Goal: Navigation & Orientation: Find specific page/section

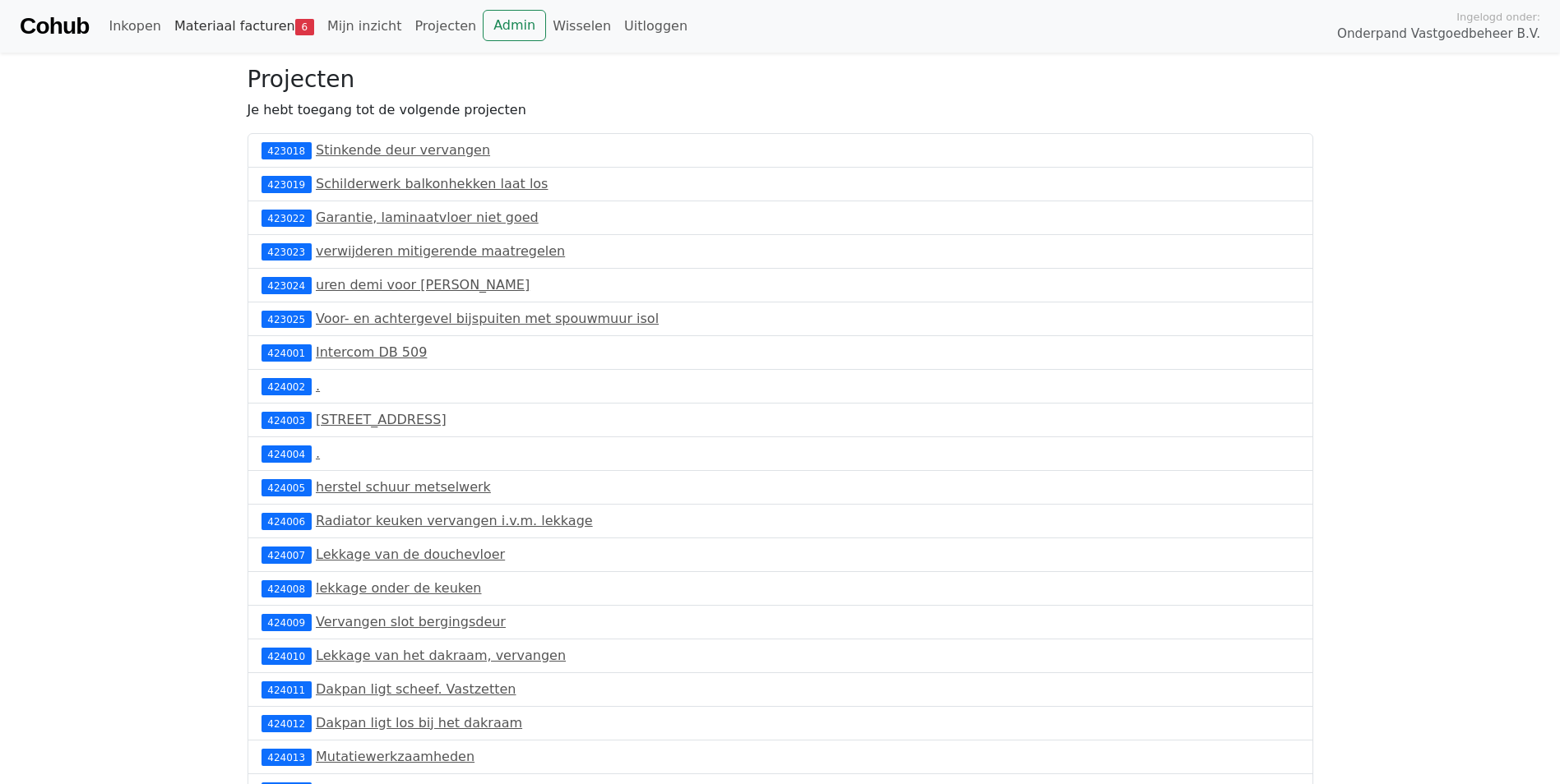
click at [251, 35] on link "Materiaal facturen 6" at bounding box center [244, 26] width 153 height 32
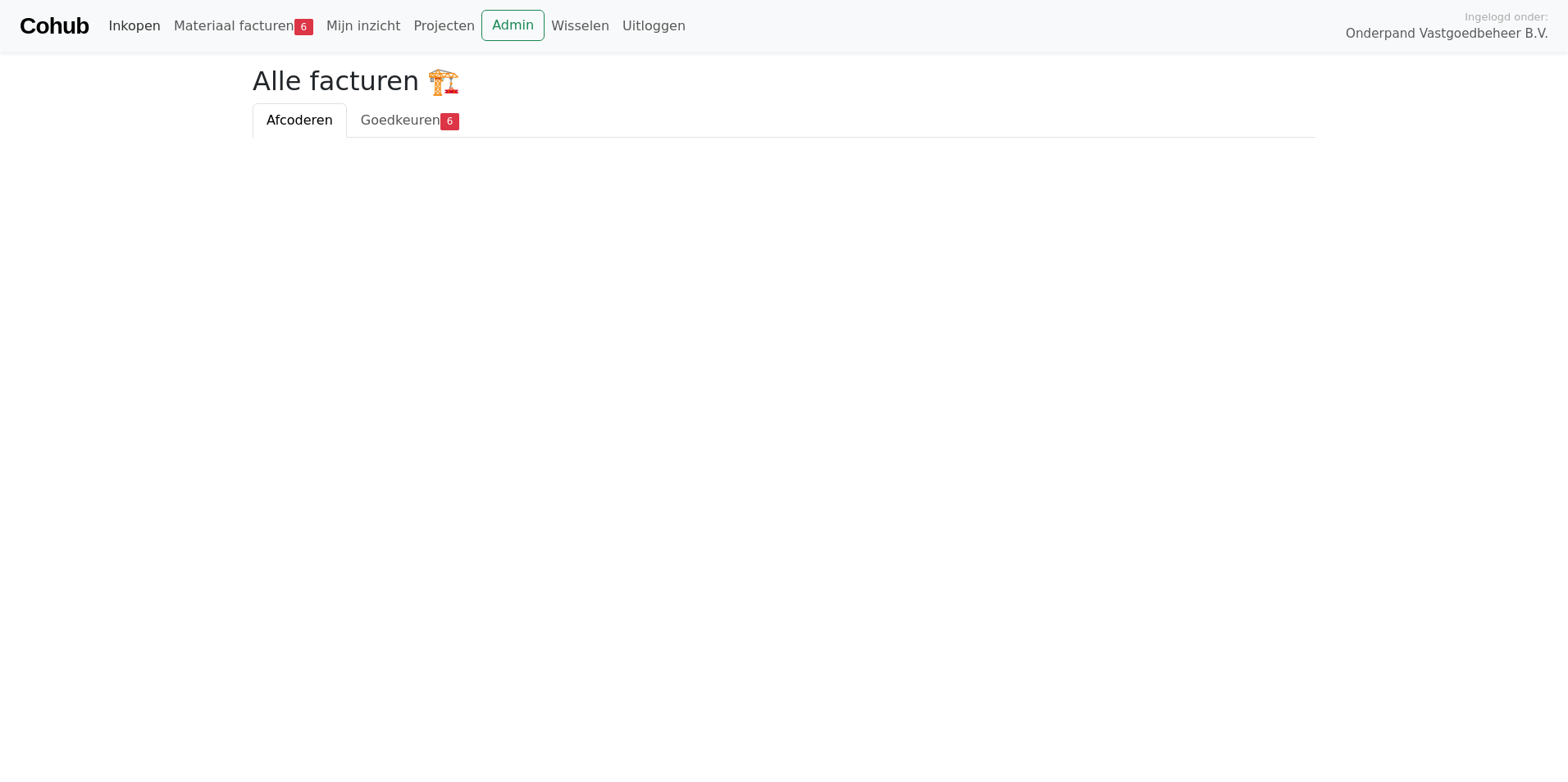
click at [135, 22] on link "Inkopen" at bounding box center [134, 26] width 65 height 32
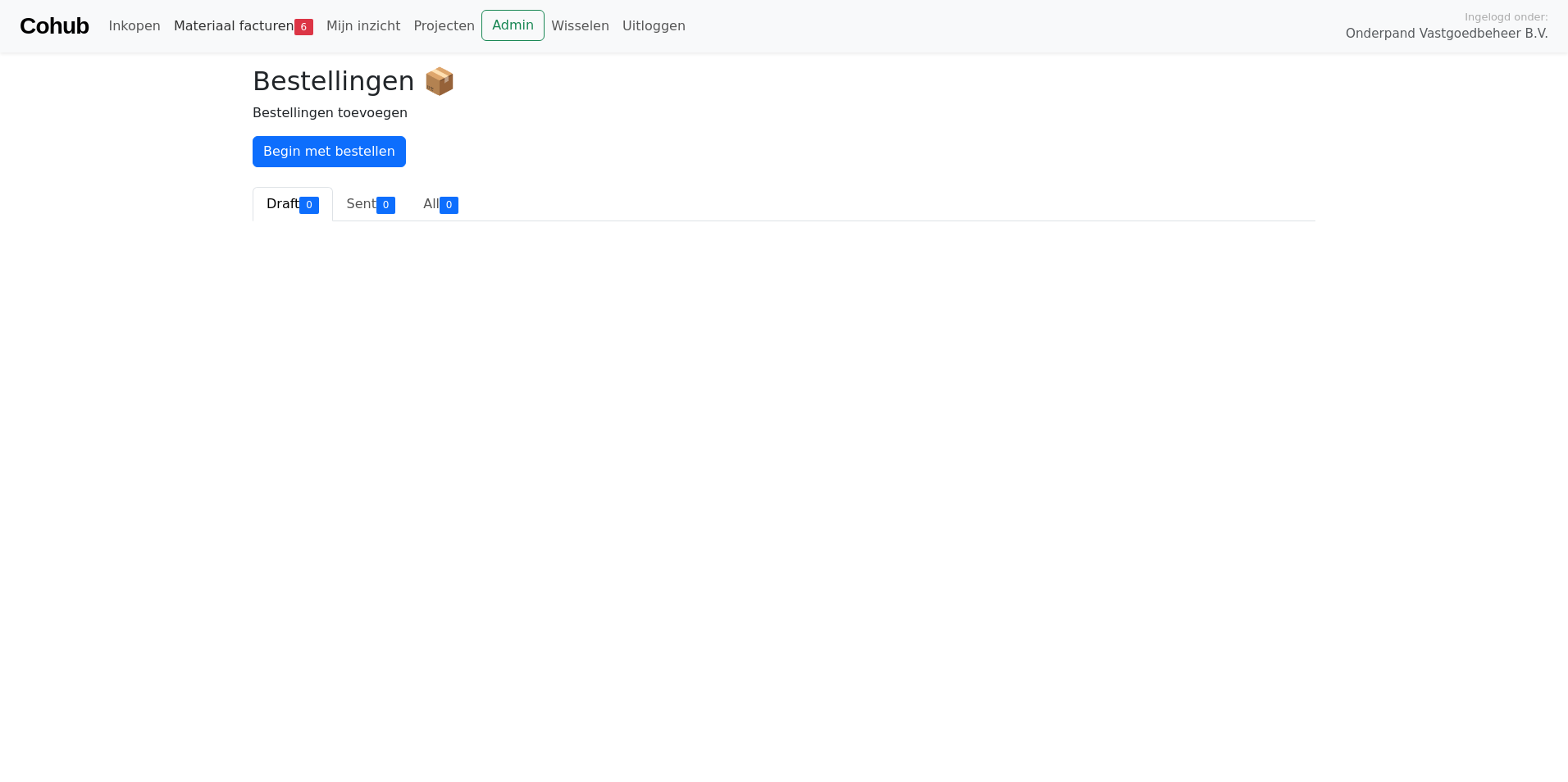
click at [174, 22] on link "Materiaal facturen 6" at bounding box center [244, 26] width 153 height 32
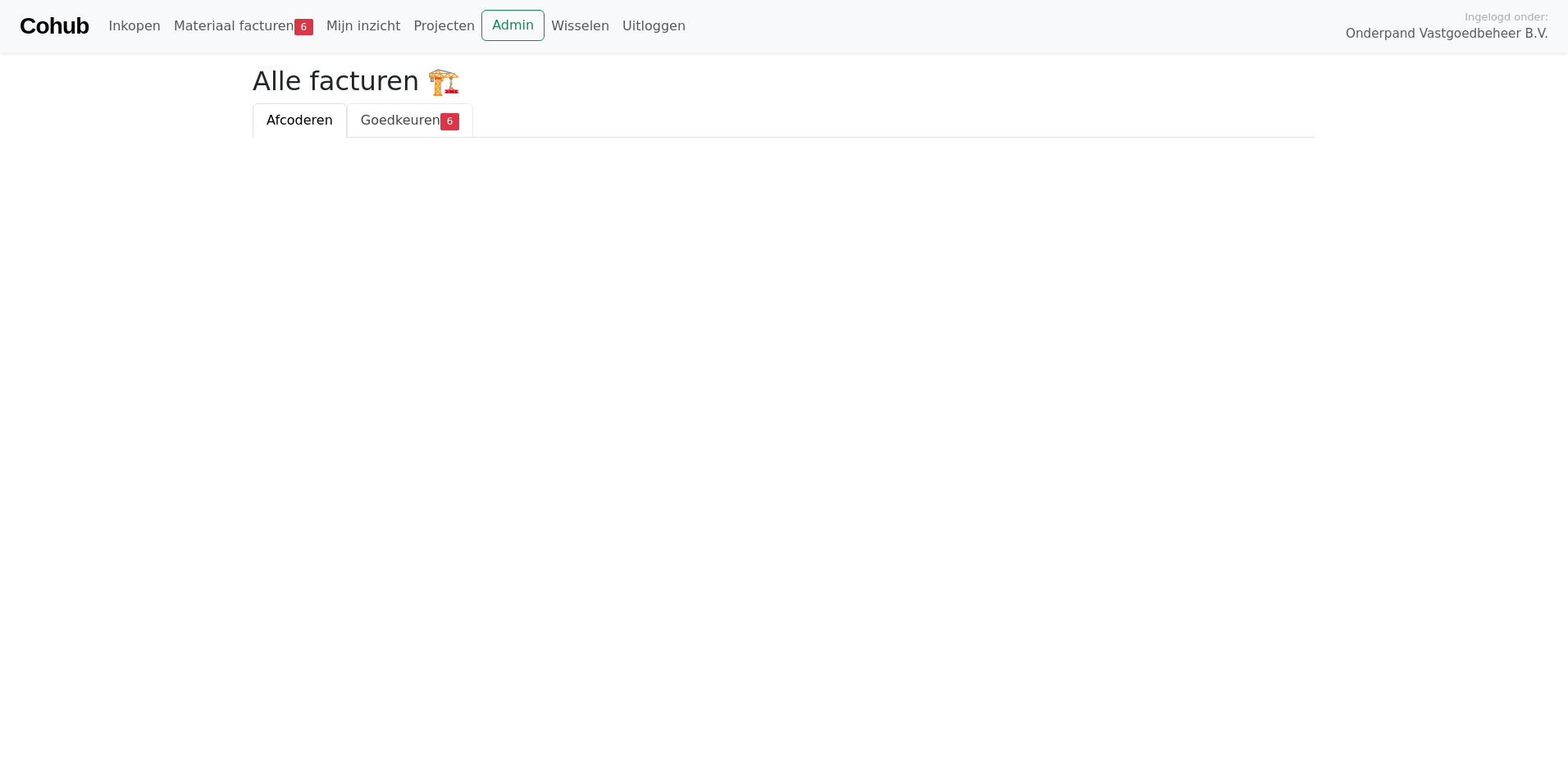
click at [352, 126] on link "Goedkeuren 6" at bounding box center [410, 120] width 126 height 34
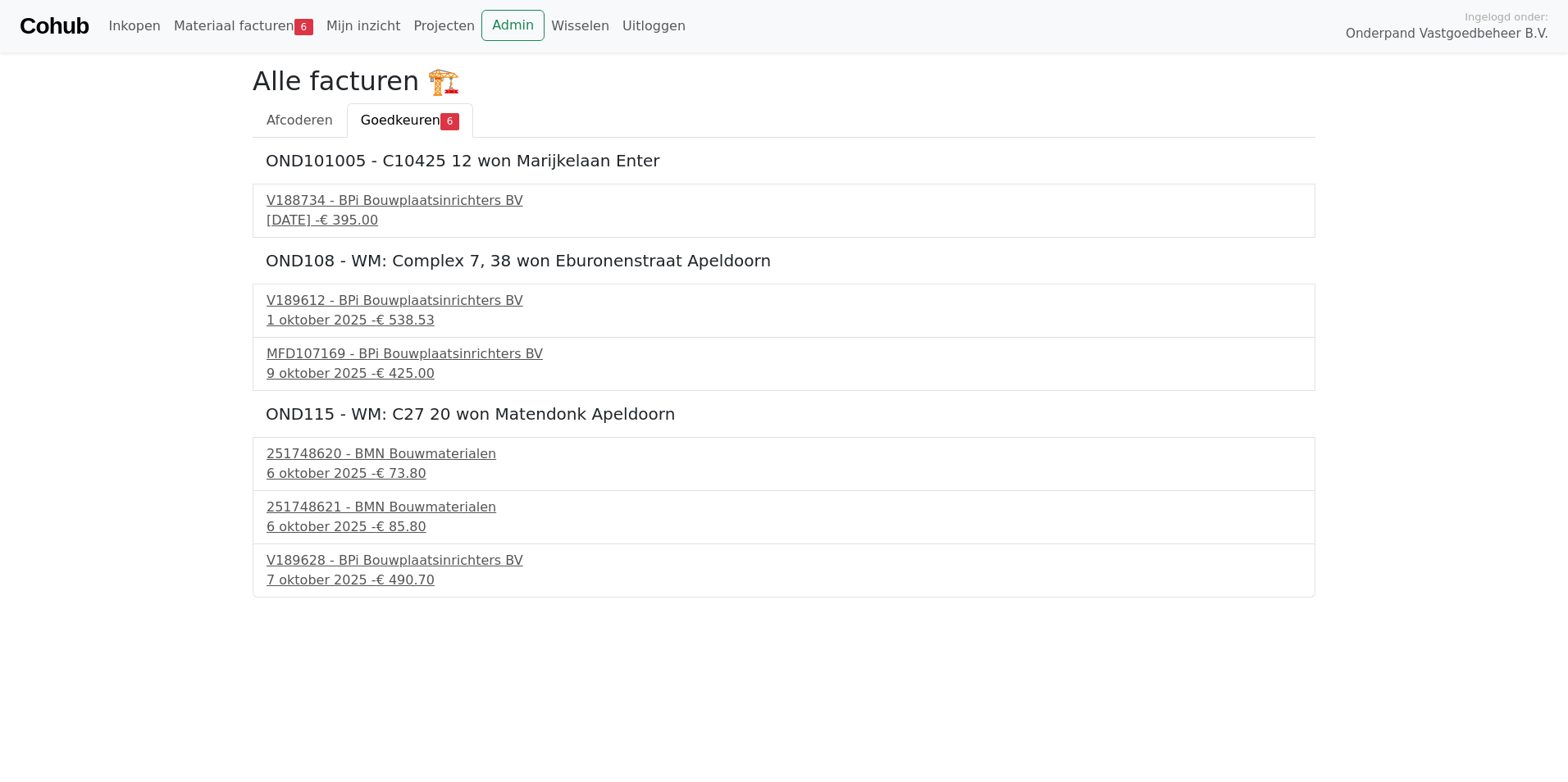
click at [183, 335] on body "Cohub Inkopen Materiaal facturen 6 Mijn inzicht Projecten Admin Wisselen Uitlog…" at bounding box center [784, 298] width 1568 height 598
click at [310, 112] on span "Afcoderen" at bounding box center [299, 120] width 67 height 15
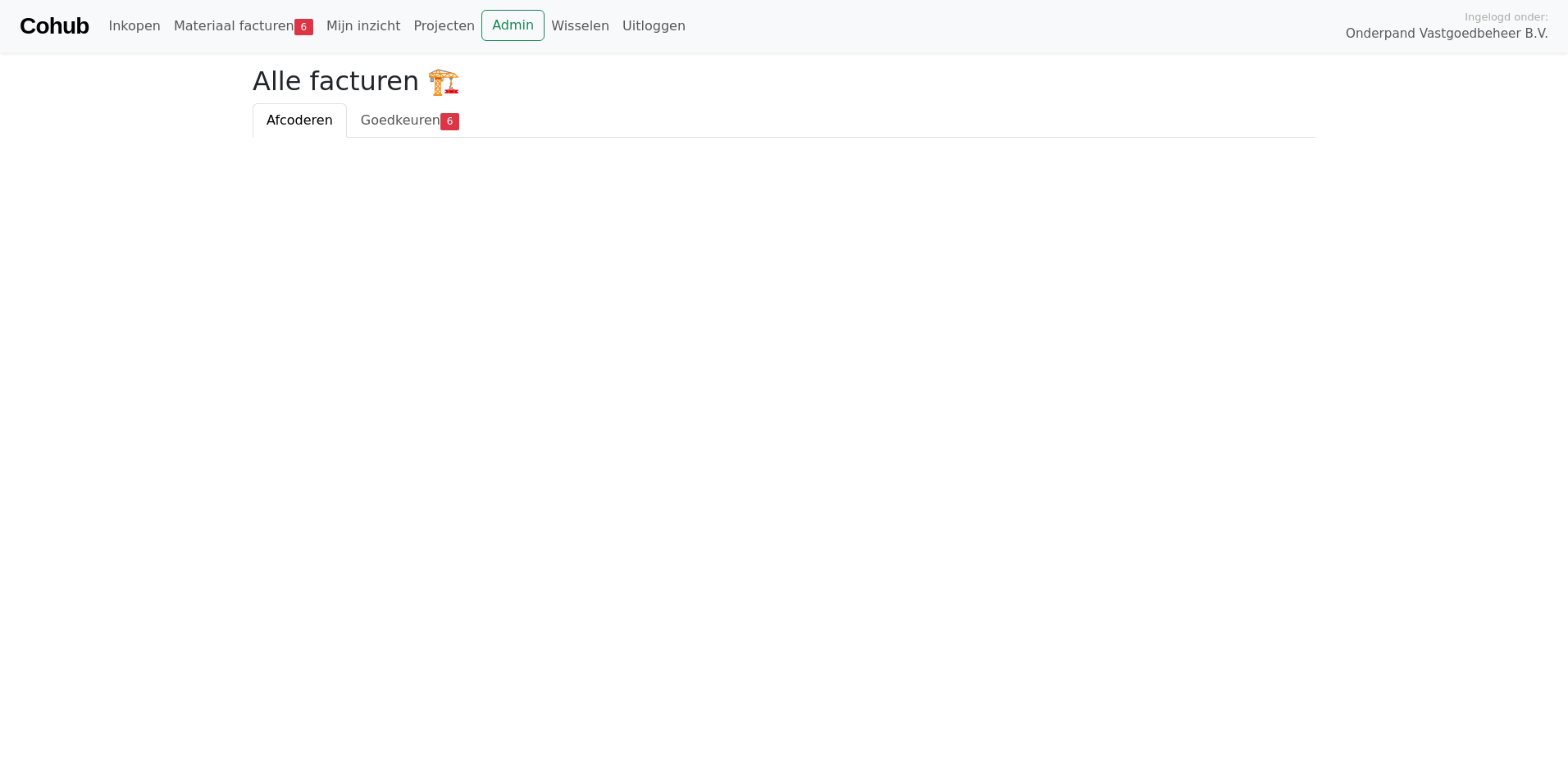
click at [379, 125] on span "Goedkeuren" at bounding box center [400, 120] width 79 height 15
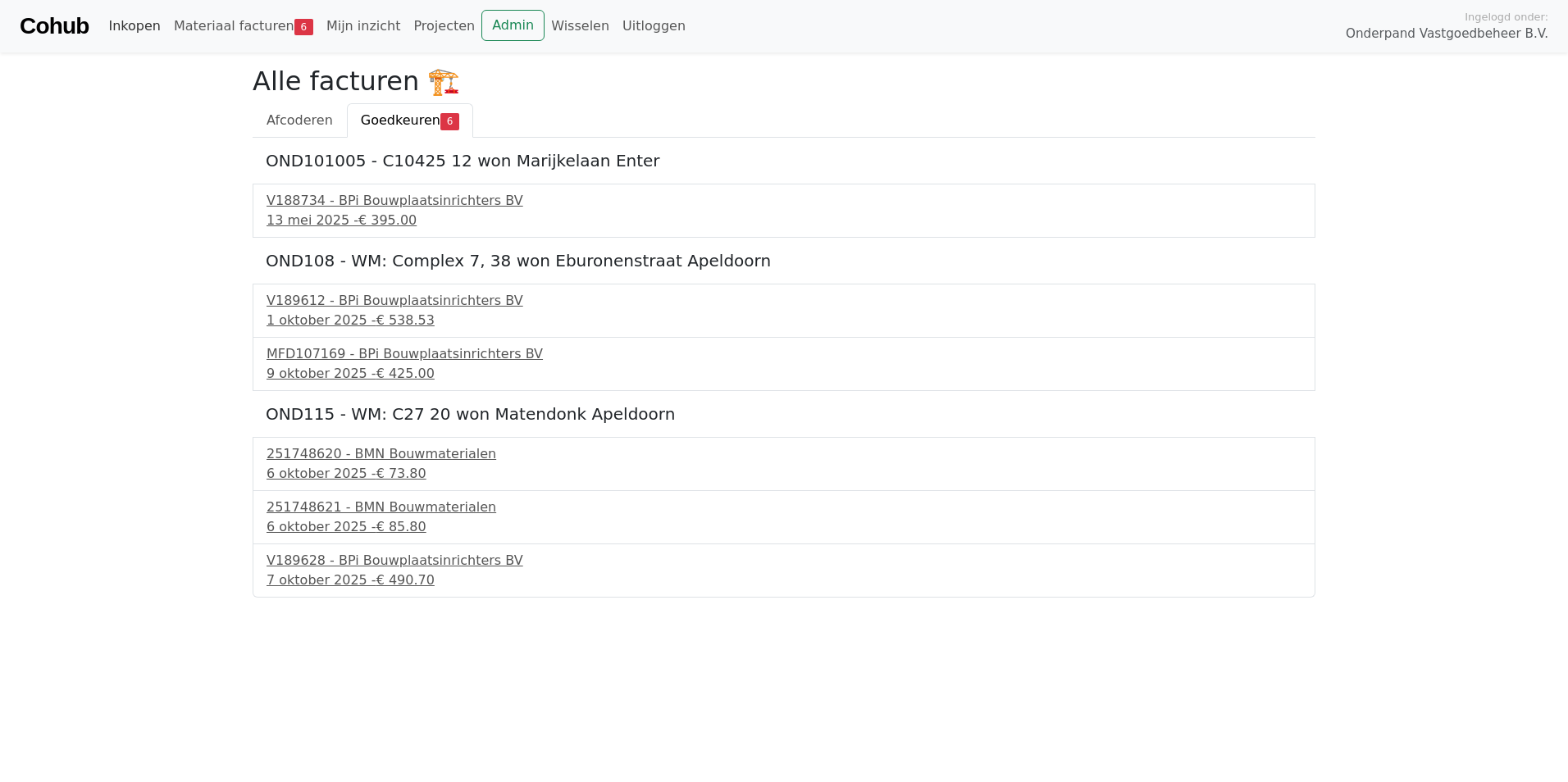
click at [146, 17] on link "Inkopen" at bounding box center [134, 26] width 65 height 32
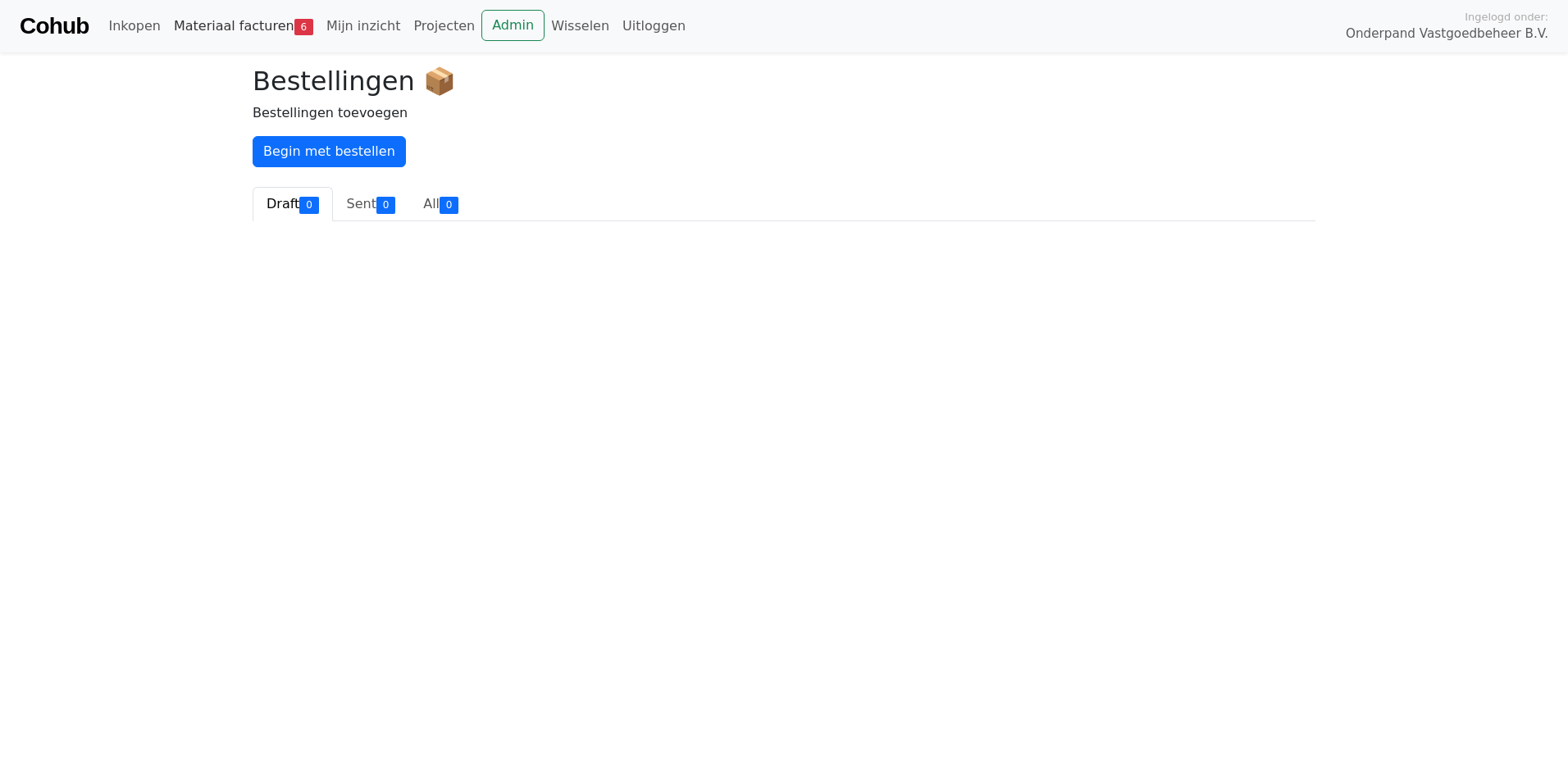
click at [168, 22] on link "Materiaal facturen 6" at bounding box center [244, 26] width 153 height 32
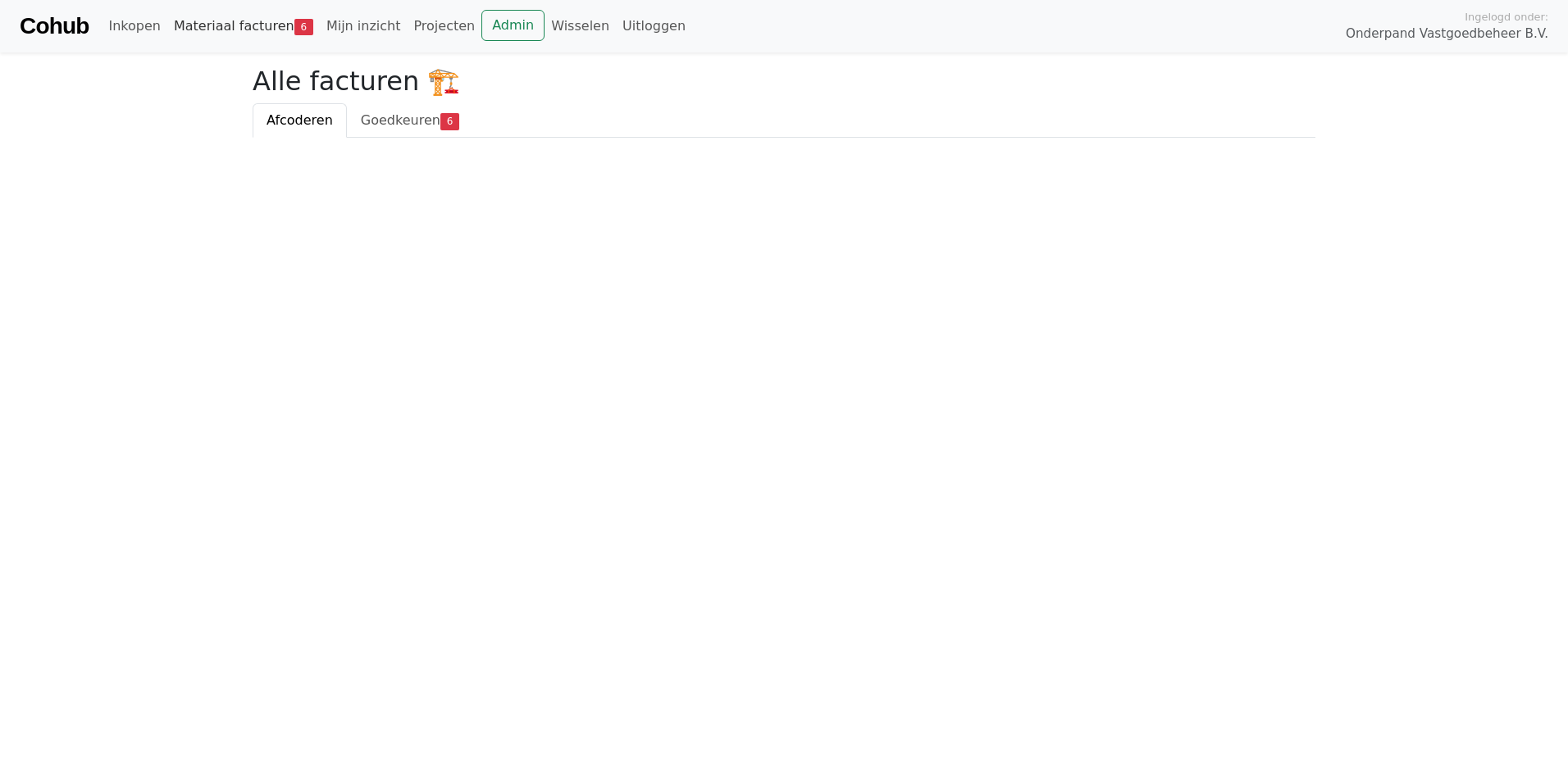
click at [241, 22] on link "Materiaal facturen 6" at bounding box center [244, 26] width 153 height 32
click at [364, 32] on link "Mijn inzicht" at bounding box center [364, 26] width 88 height 32
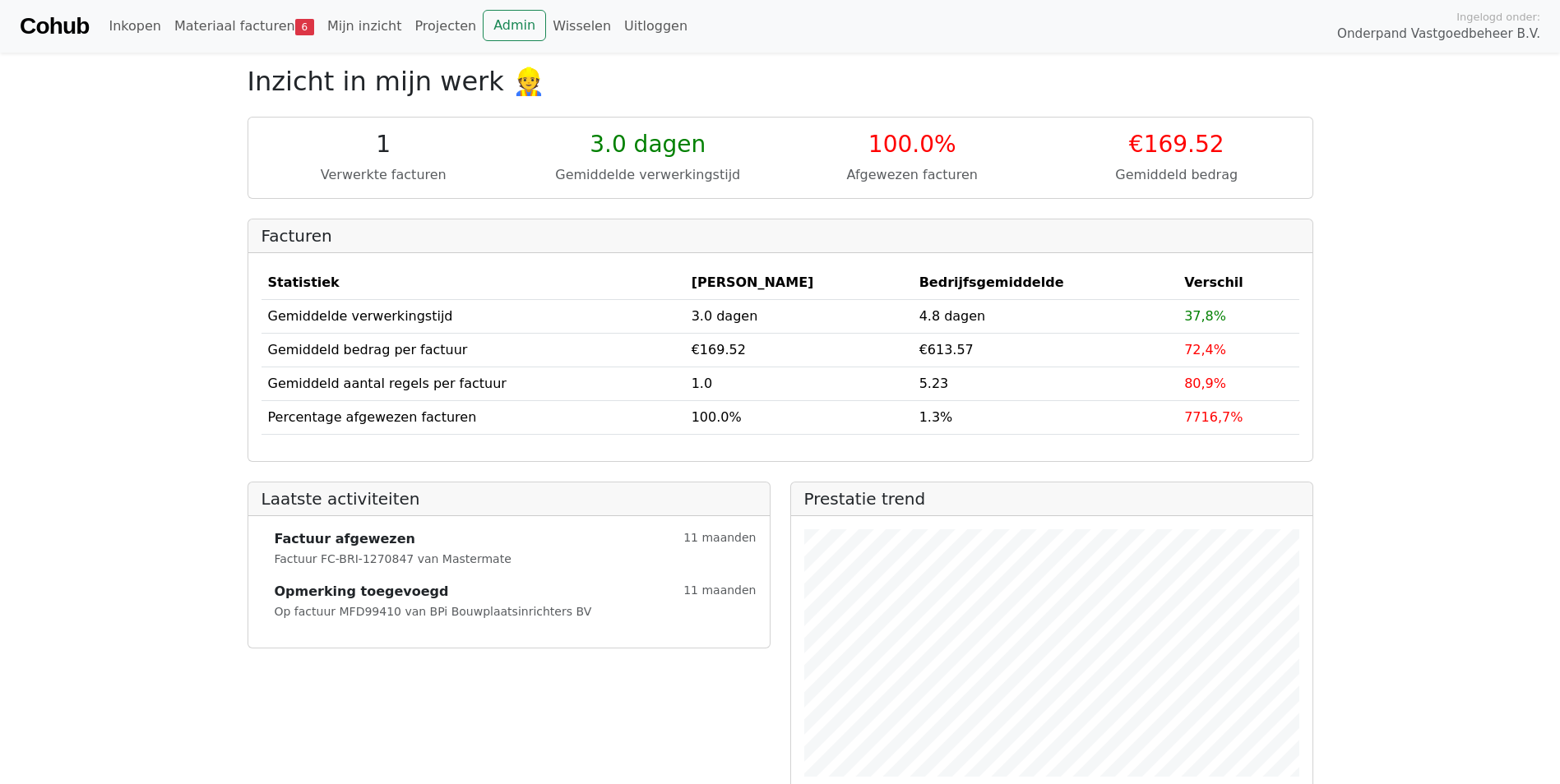
click at [29, 17] on link "Cohub" at bounding box center [54, 26] width 69 height 40
